Goal: Task Accomplishment & Management: Complete application form

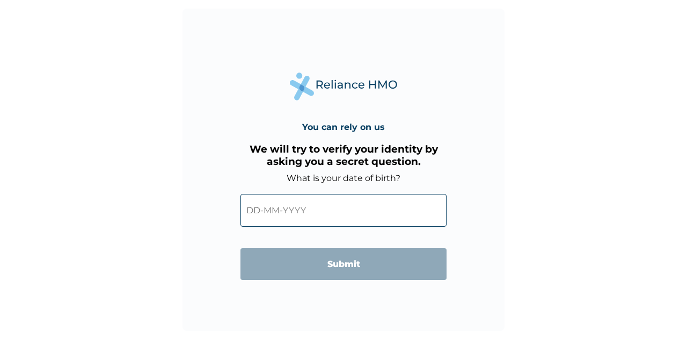
click at [272, 208] on input "text" at bounding box center [344, 210] width 206 height 33
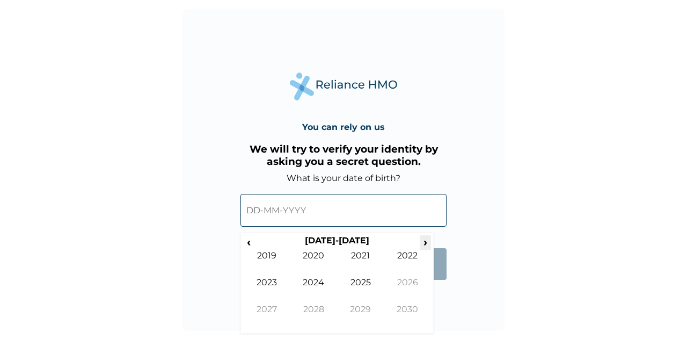
click at [426, 244] on span "›" at bounding box center [426, 241] width 12 height 13
click at [249, 241] on span "‹" at bounding box center [248, 241] width 11 height 13
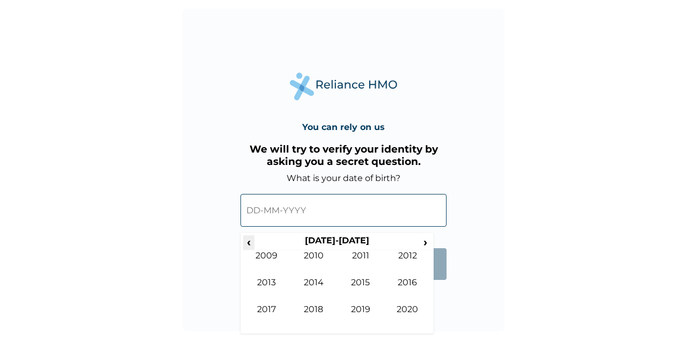
click at [249, 241] on span "‹" at bounding box center [248, 241] width 11 height 13
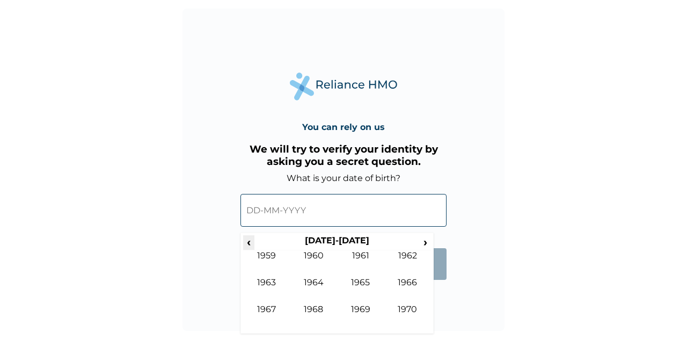
click at [249, 241] on span "‹" at bounding box center [248, 241] width 11 height 13
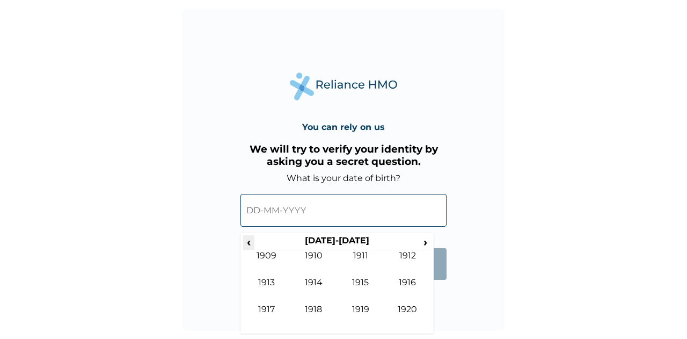
click at [249, 241] on span "‹" at bounding box center [248, 241] width 11 height 13
click at [425, 241] on span "›" at bounding box center [426, 241] width 12 height 13
click at [424, 246] on span "›" at bounding box center [426, 241] width 12 height 13
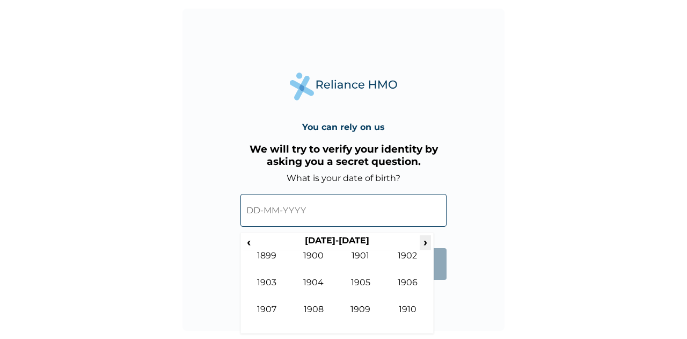
click at [424, 246] on span "›" at bounding box center [426, 241] width 12 height 13
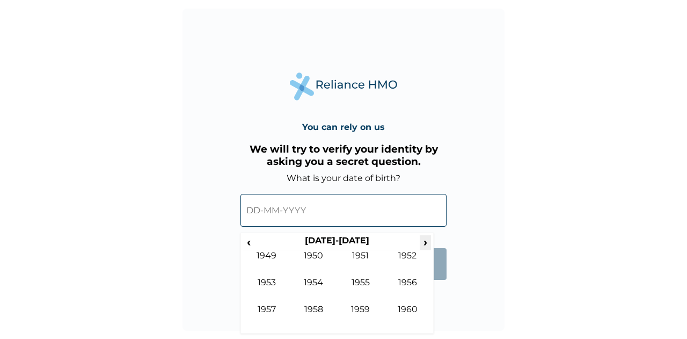
click at [424, 246] on span "›" at bounding box center [426, 241] width 12 height 13
click at [251, 244] on span "‹" at bounding box center [248, 241] width 11 height 13
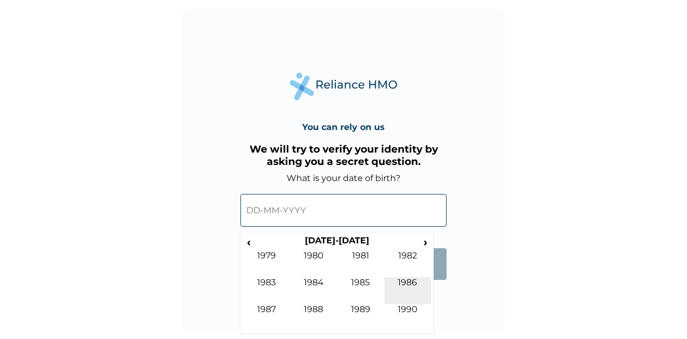
click at [411, 282] on td "1986" at bounding box center [408, 290] width 47 height 27
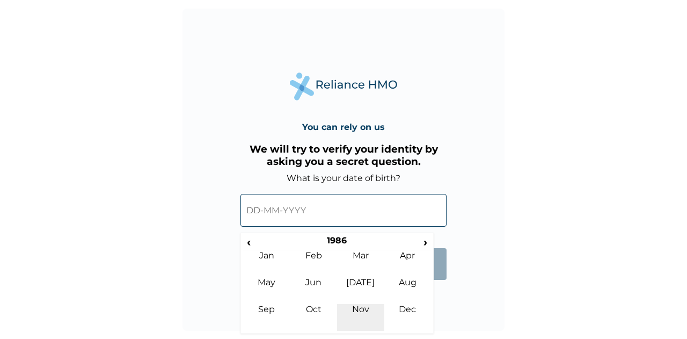
click at [358, 310] on td "Nov" at bounding box center [360, 317] width 47 height 27
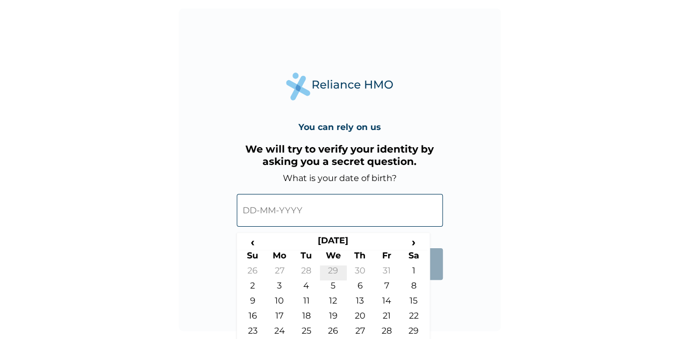
scroll to position [19, 0]
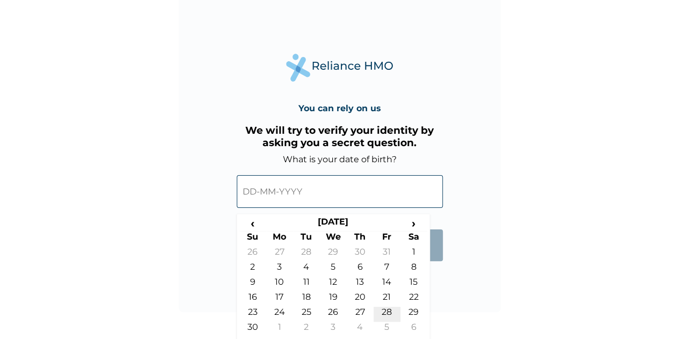
click at [386, 310] on td "28" at bounding box center [387, 314] width 27 height 15
type input "28-11-1986"
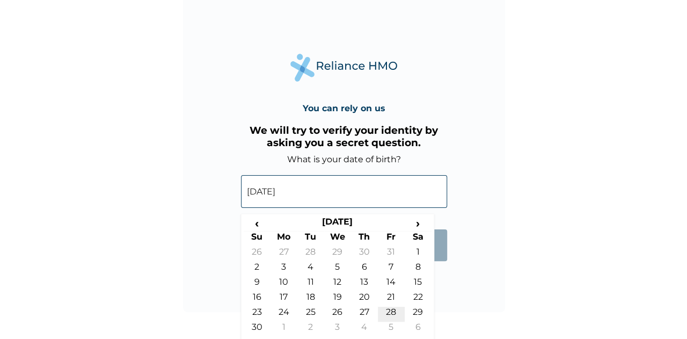
scroll to position [0, 0]
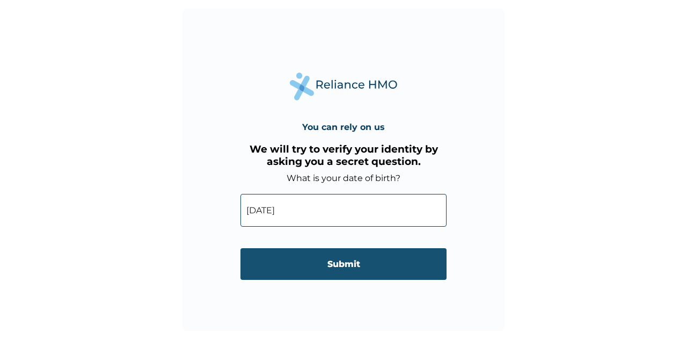
click at [344, 266] on input "Submit" at bounding box center [344, 264] width 206 height 32
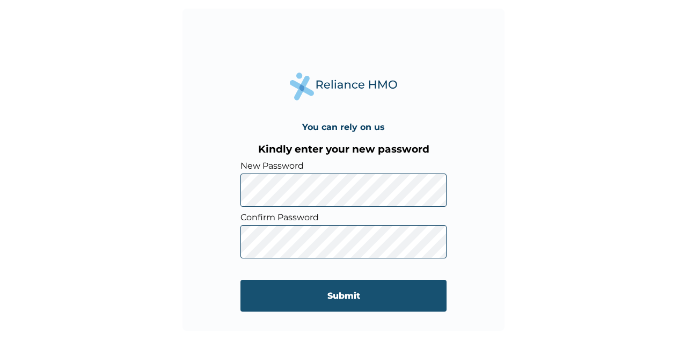
click at [340, 298] on input "Submit" at bounding box center [344, 296] width 206 height 32
